Goal: Information Seeking & Learning: Learn about a topic

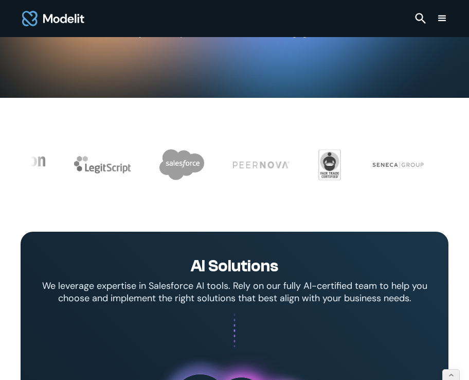
scroll to position [285, 0]
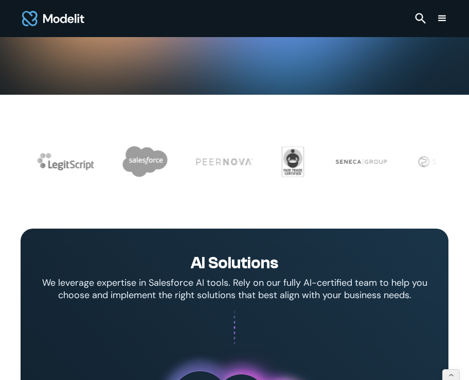
drag, startPoint x: 307, startPoint y: 318, endPoint x: 187, endPoint y: 263, distance: 132.2
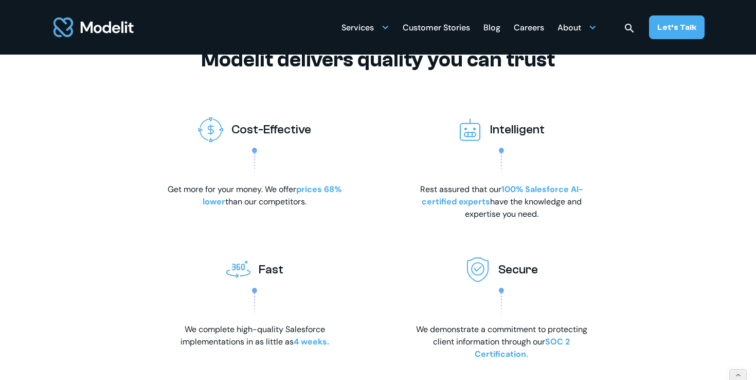
scroll to position [1587, 0]
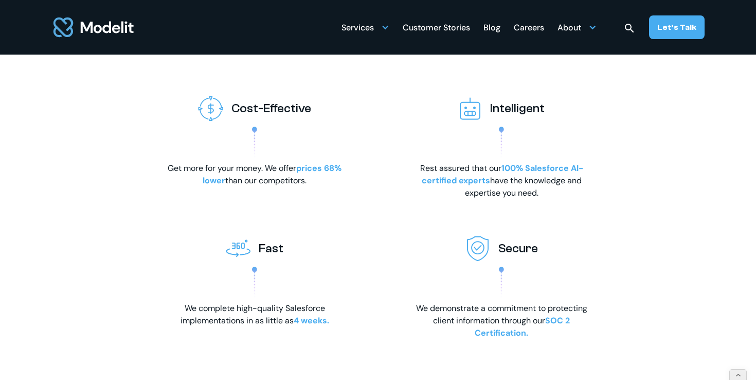
drag, startPoint x: 542, startPoint y: 209, endPoint x: 415, endPoint y: 177, distance: 131.7
click at [415, 177] on div "Intelligent Rest assured that our 100% Salesforce AI-certified experts have the…" at bounding box center [501, 143] width 185 height 111
copy p "Rest assured that our 100% Salesforce AI-certified experts have the knowledge a…"
click at [341, 199] on div "Cost-Effective Get more for your money. We offer prices 68% lower than our comp…" at bounding box center [378, 143] width 432 height 111
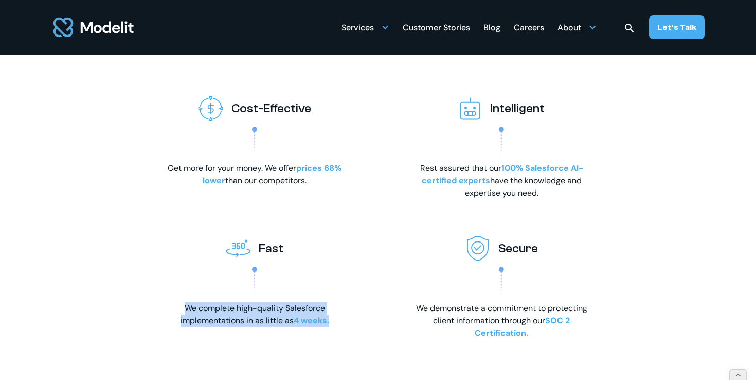
drag, startPoint x: 334, startPoint y: 335, endPoint x: 133, endPoint y: 312, distance: 202.0
click at [133, 312] on div "Modelit delivers quality you can trust Cost-Effective Get more for your money. …" at bounding box center [378, 182] width 679 height 313
copy p "We complete high-quality Salesforce implementations in as little as 4 weeks."
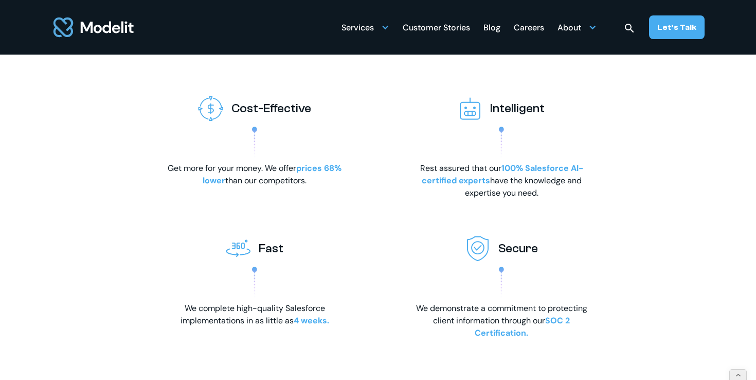
click at [469, 327] on div "Modelit delivers quality you can trust Cost-Effective Get more for your money. …" at bounding box center [378, 182] width 679 height 313
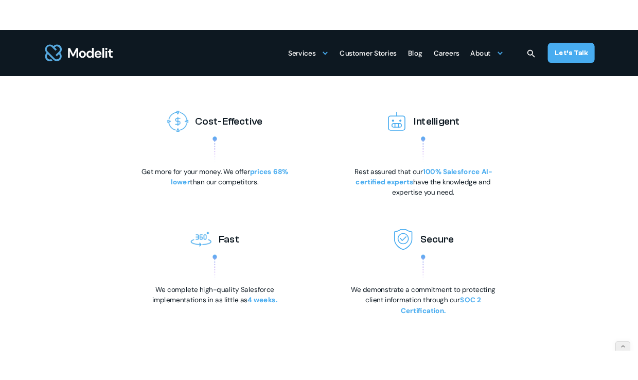
scroll to position [1619, 0]
